Goal: Find specific page/section: Find specific page/section

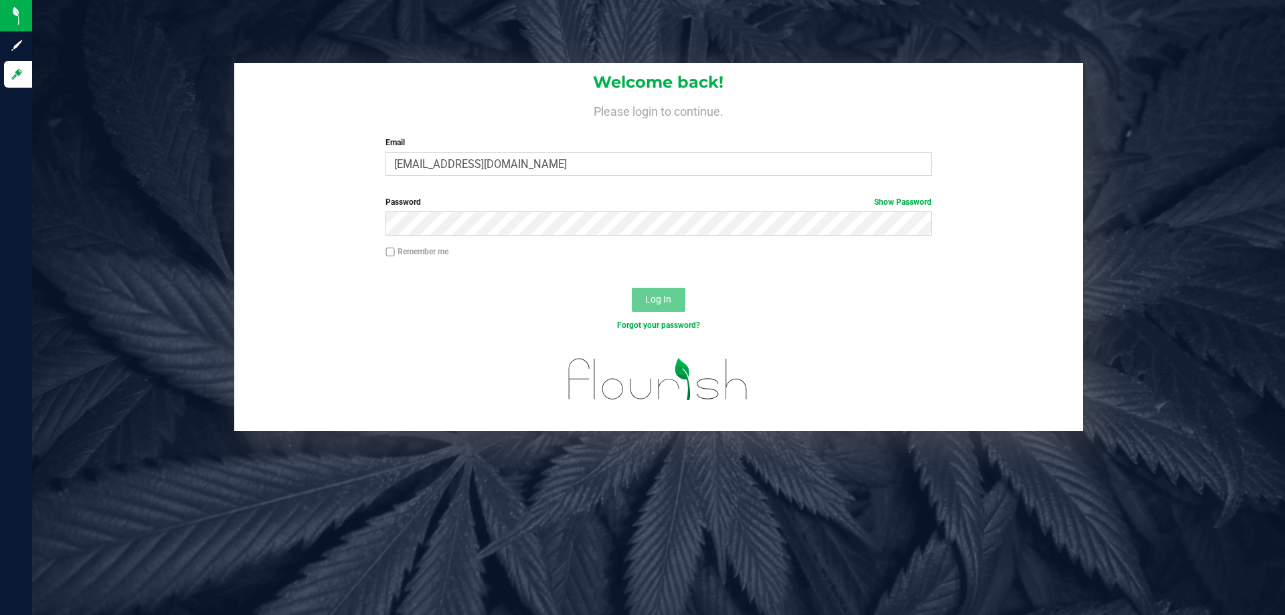
type input "[EMAIL_ADDRESS][DOMAIN_NAME]"
click at [632, 288] on button "Log In" at bounding box center [659, 300] width 54 height 24
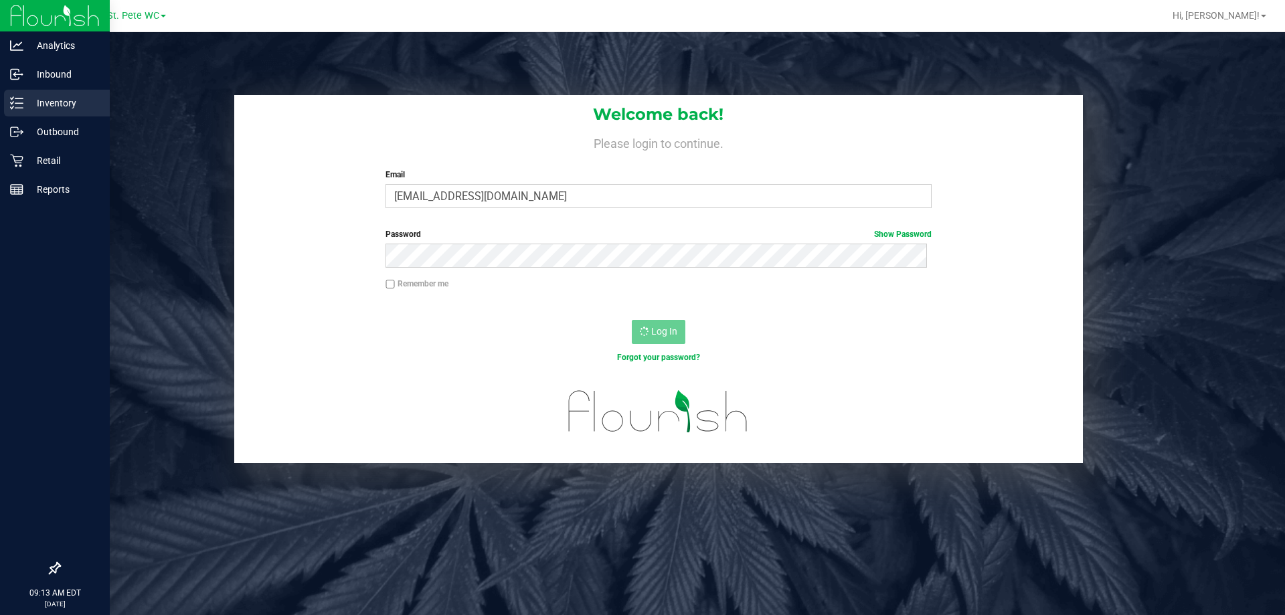
click at [15, 101] on icon at bounding box center [16, 102] width 13 height 13
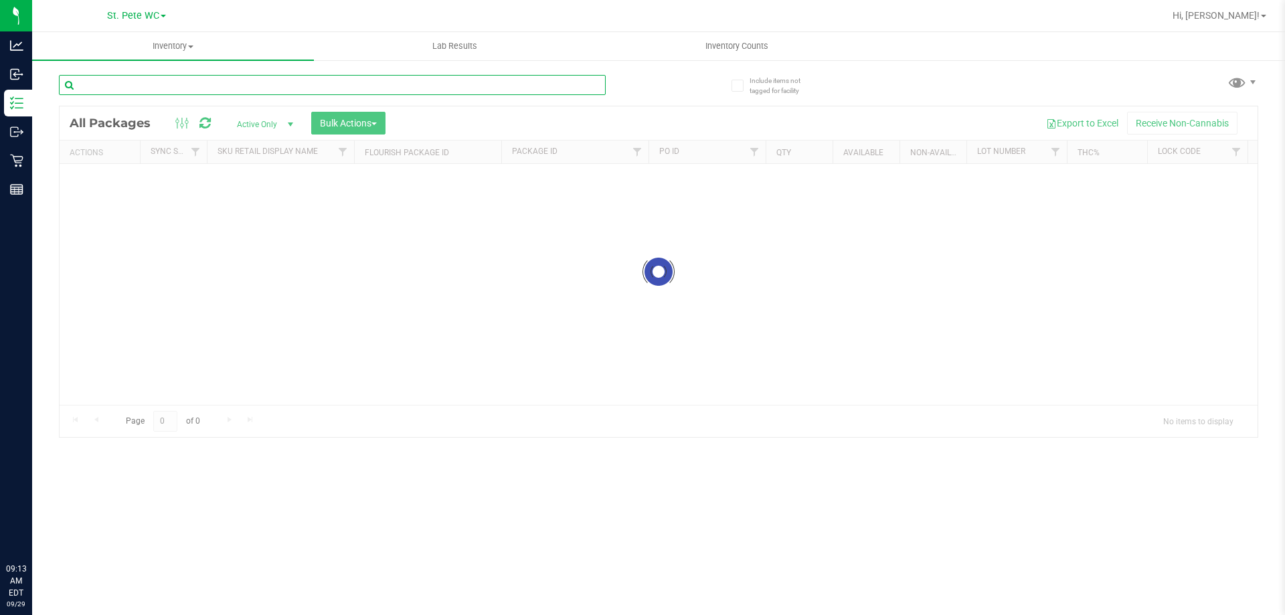
click at [110, 76] on input "text" at bounding box center [332, 85] width 547 height 20
type input "htm"
